Goal: Find contact information: Find contact information

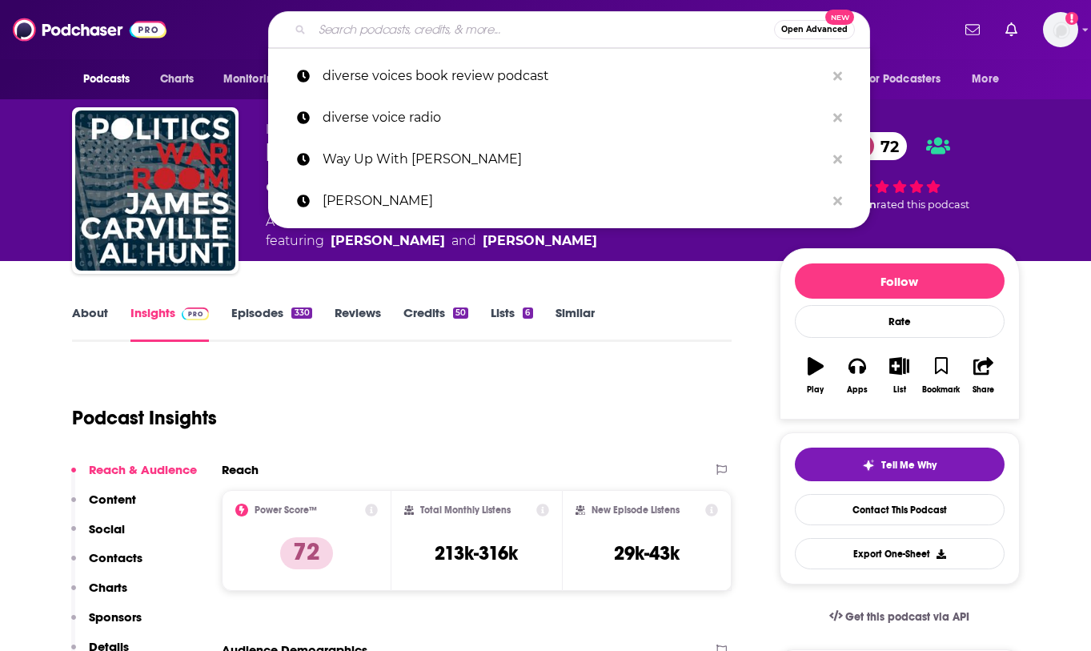
click at [395, 30] on input "Search podcasts, credits, & more..." at bounding box center [543, 30] width 462 height 26
paste input "Huberman Lab"
type input "Huberman Lab"
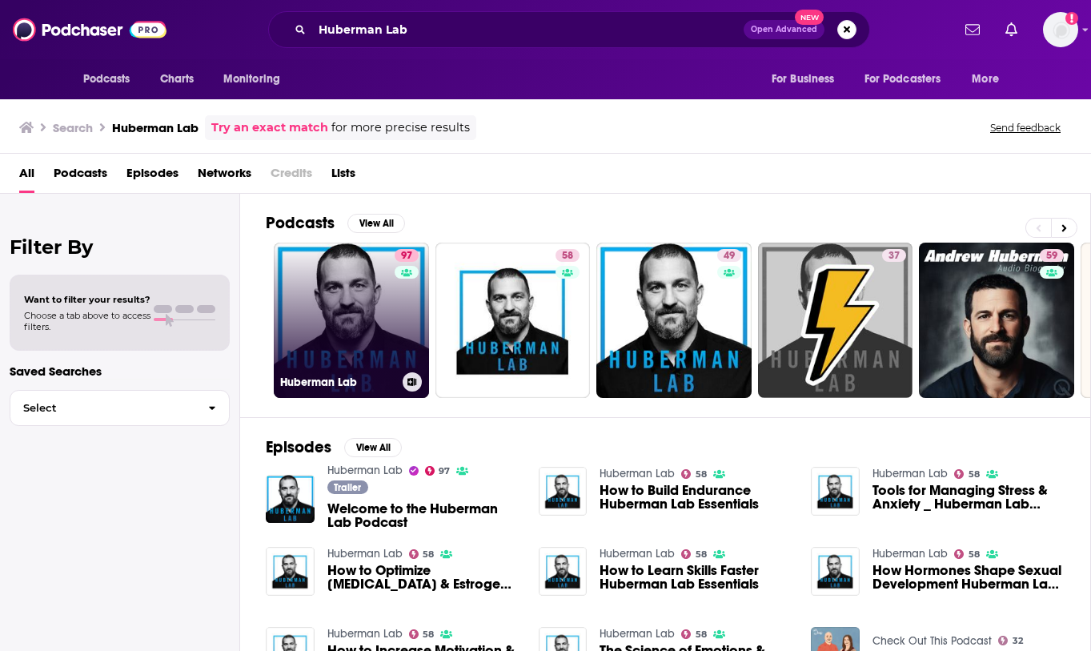
click at [323, 295] on link "97 Huberman Lab" at bounding box center [351, 320] width 155 height 155
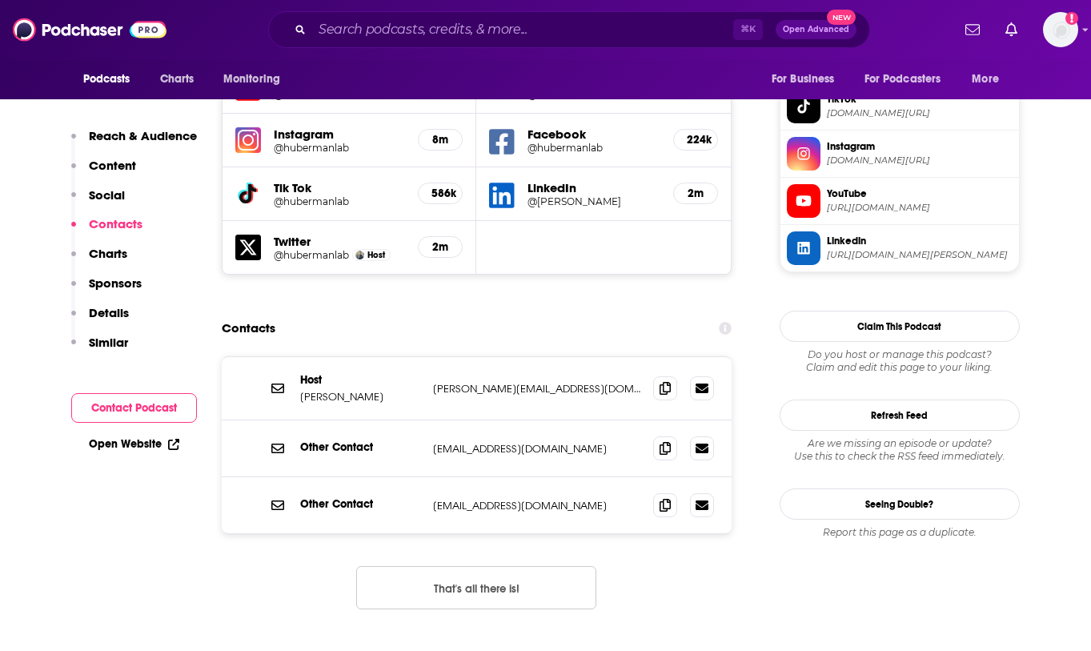
scroll to position [1470, 0]
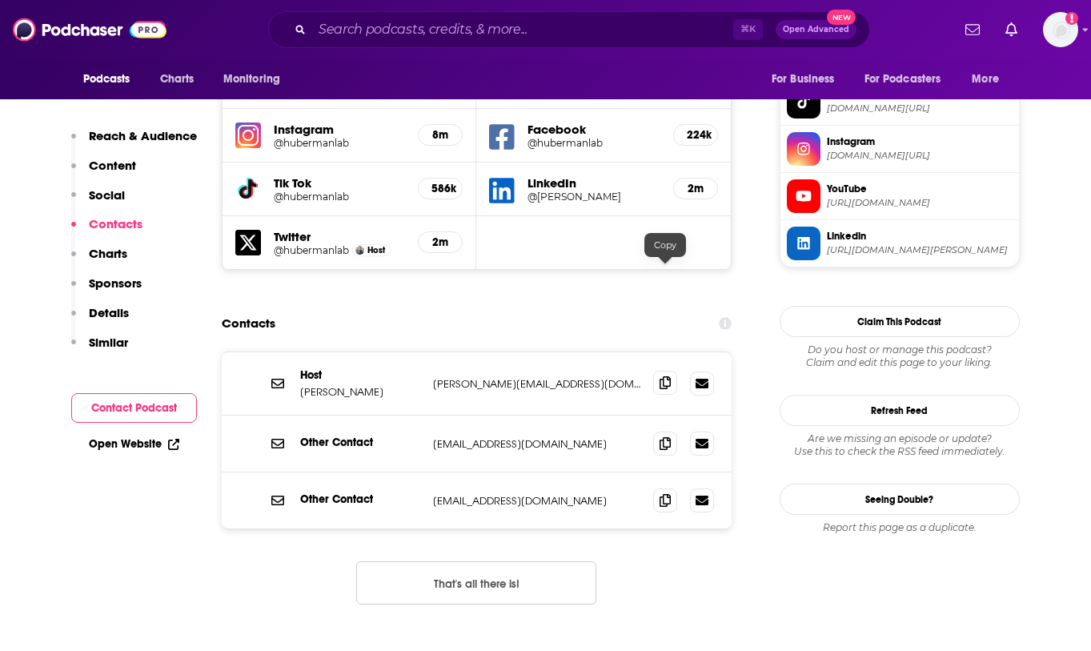
click at [661, 376] on icon at bounding box center [665, 382] width 11 height 13
click at [665, 436] on icon at bounding box center [665, 442] width 11 height 13
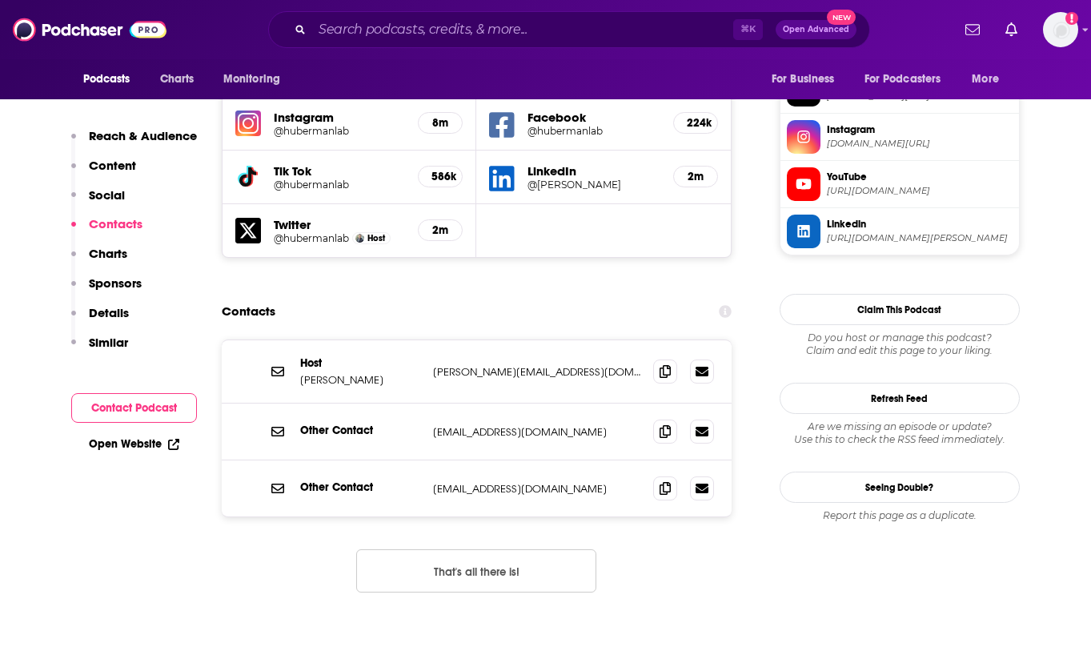
scroll to position [1561, 0]
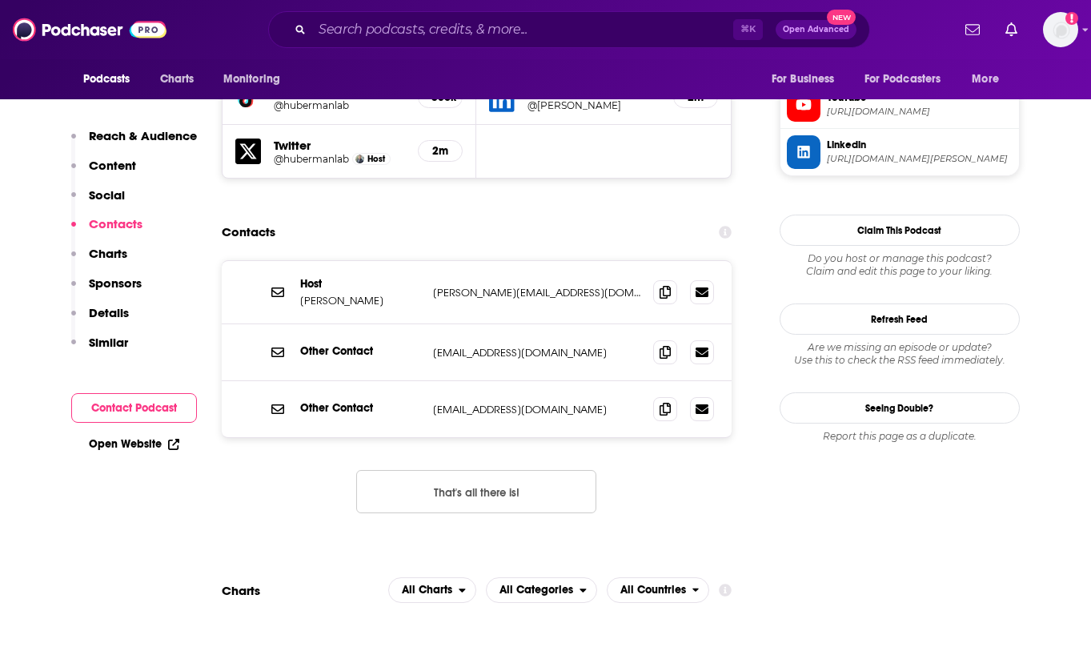
drag, startPoint x: 416, startPoint y: 188, endPoint x: 314, endPoint y: 190, distance: 102.5
click at [314, 294] on p "[PERSON_NAME]" at bounding box center [360, 301] width 120 height 14
copy p "[PERSON_NAME]"
